Goal: Find specific page/section: Find specific page/section

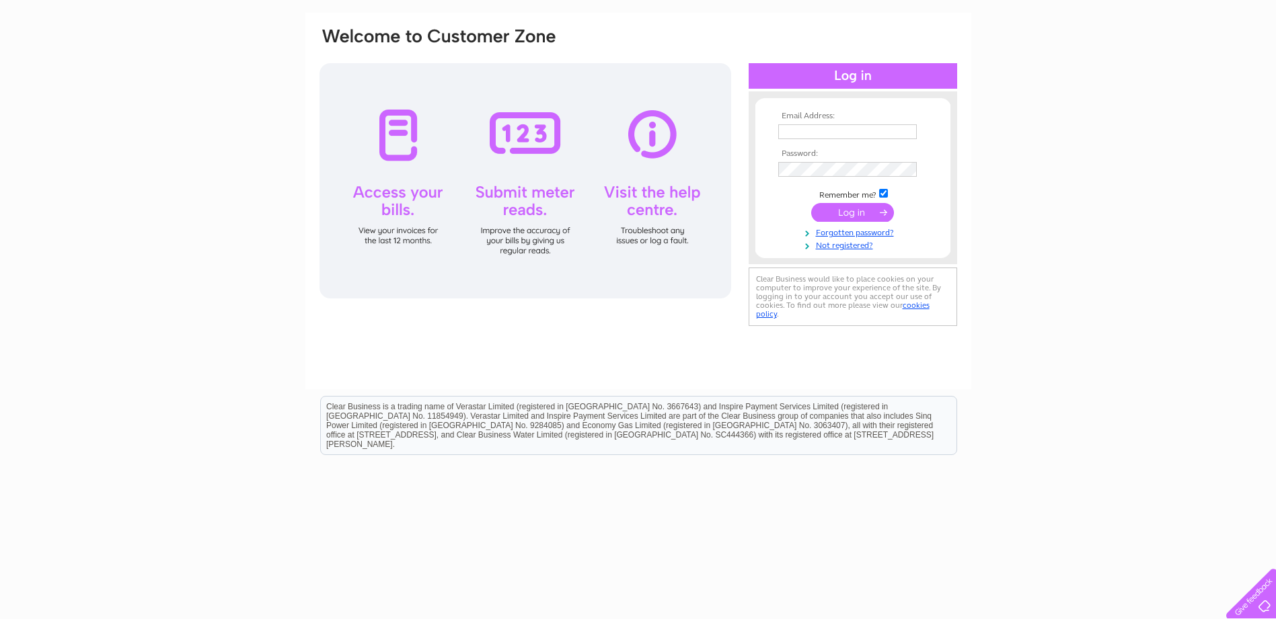
type input "ray@scrimsign.co.uk"
click at [849, 214] on input "submit" at bounding box center [852, 212] width 83 height 19
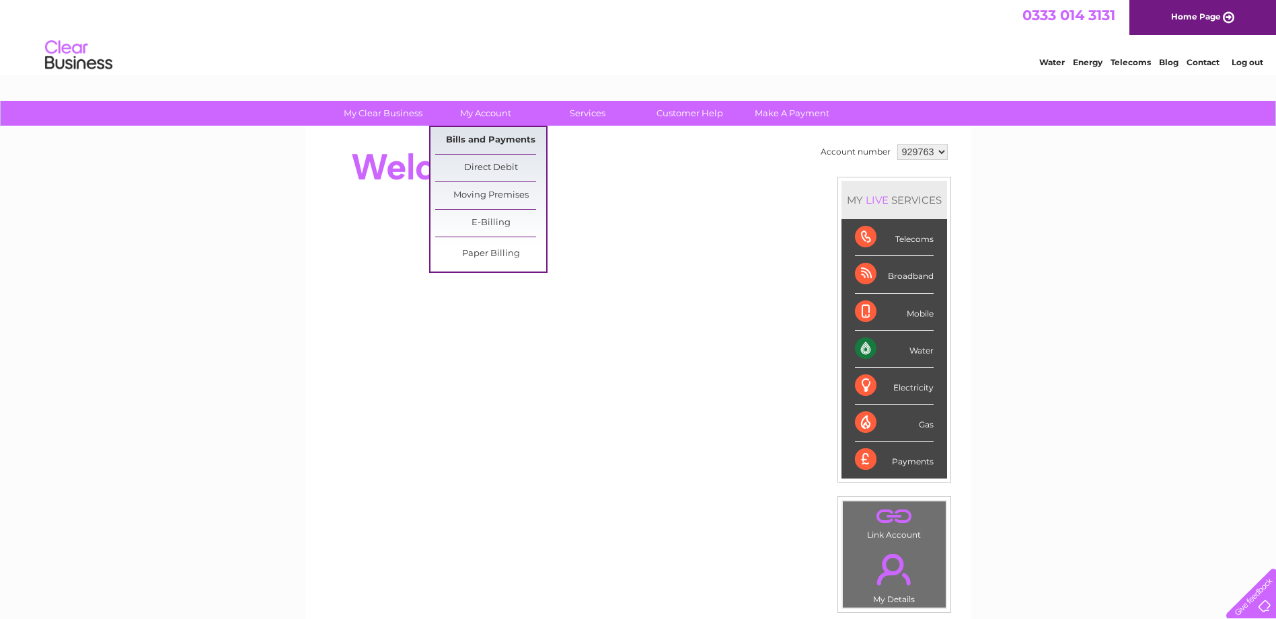
click at [490, 136] on link "Bills and Payments" at bounding box center [490, 140] width 111 height 27
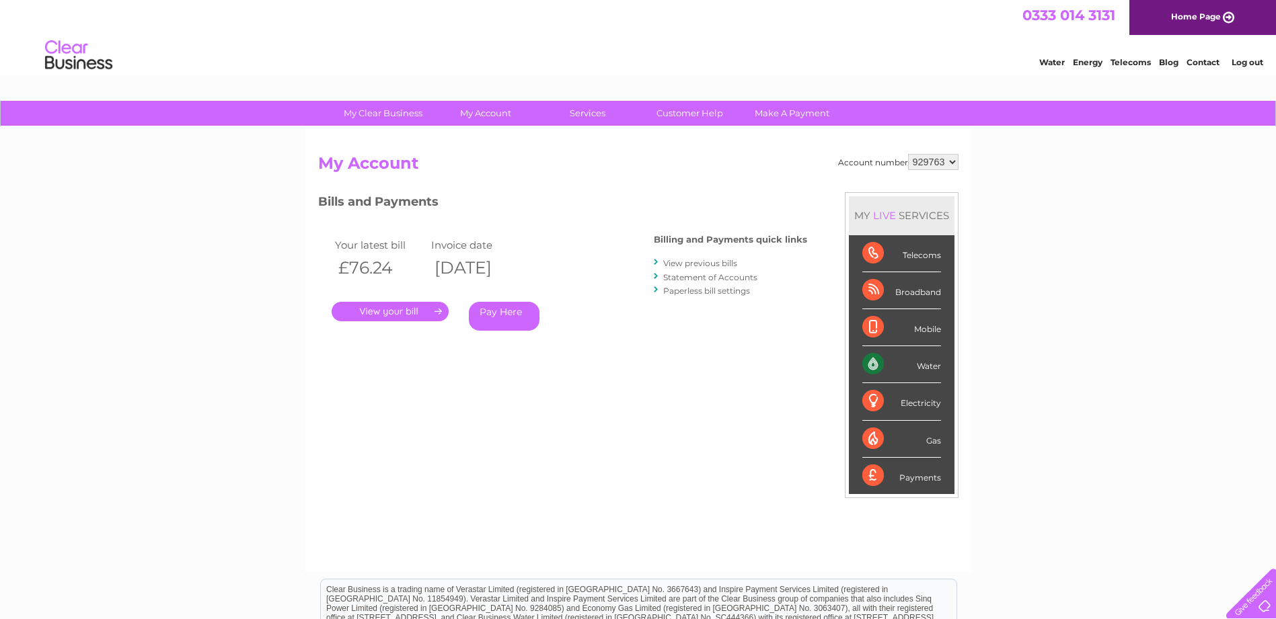
click at [391, 314] on link "." at bounding box center [389, 311] width 117 height 19
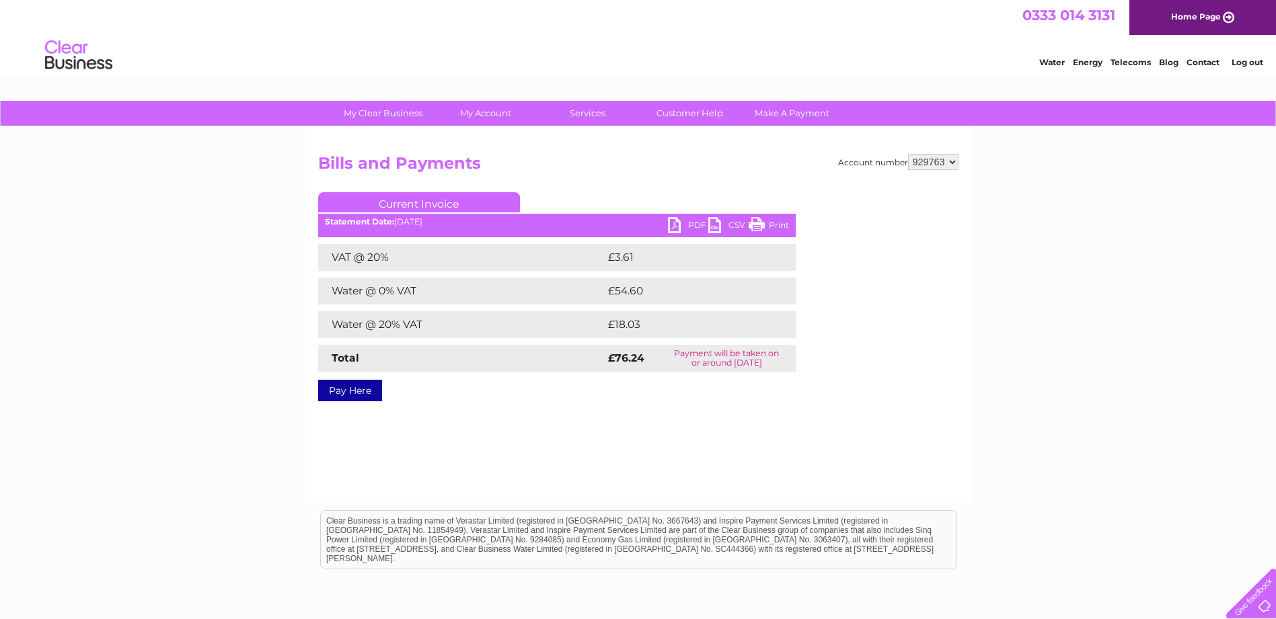
click at [675, 226] on link "PDF" at bounding box center [688, 226] width 40 height 19
